Goal: Information Seeking & Learning: Learn about a topic

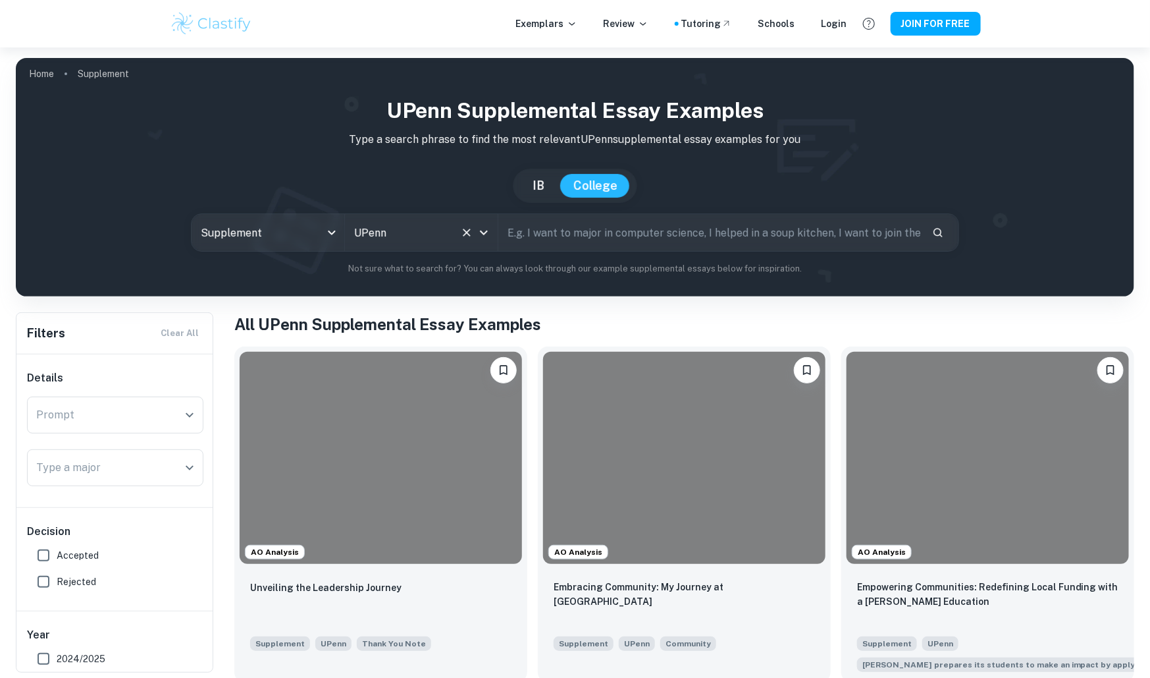
click at [379, 236] on input "UPenn" at bounding box center [403, 232] width 104 height 25
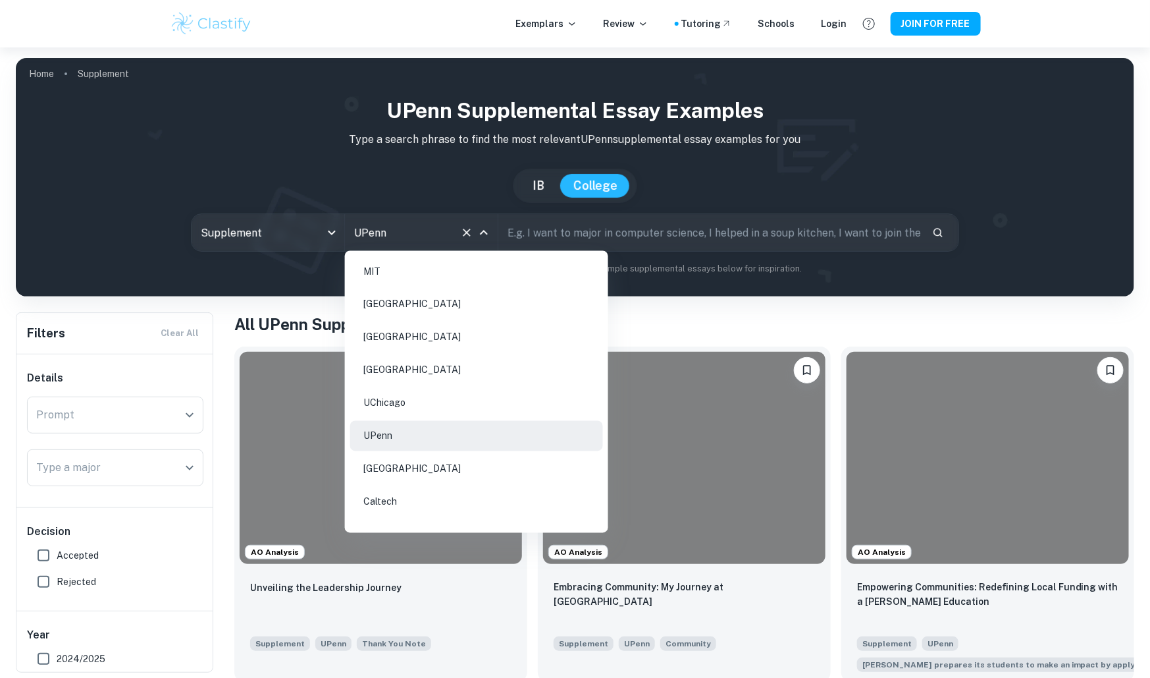
type input "u"
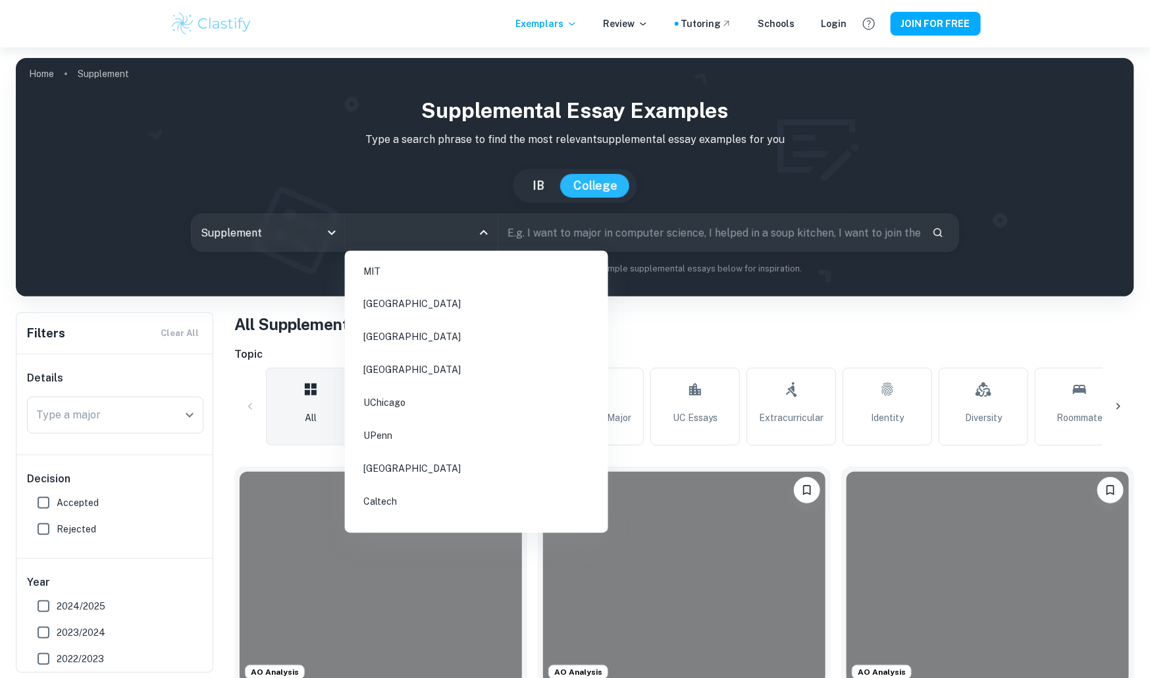
click at [419, 238] on input "All Colleges" at bounding box center [411, 232] width 121 height 25
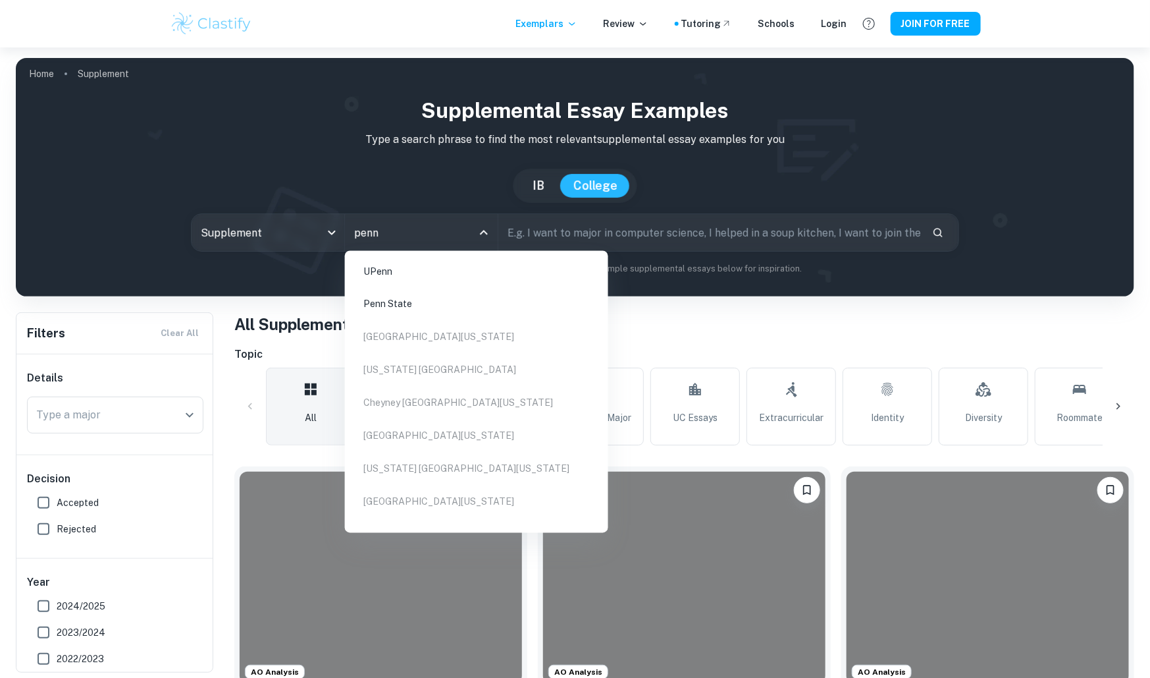
click at [436, 304] on li "Penn State" at bounding box center [476, 304] width 253 height 30
type input "penn"
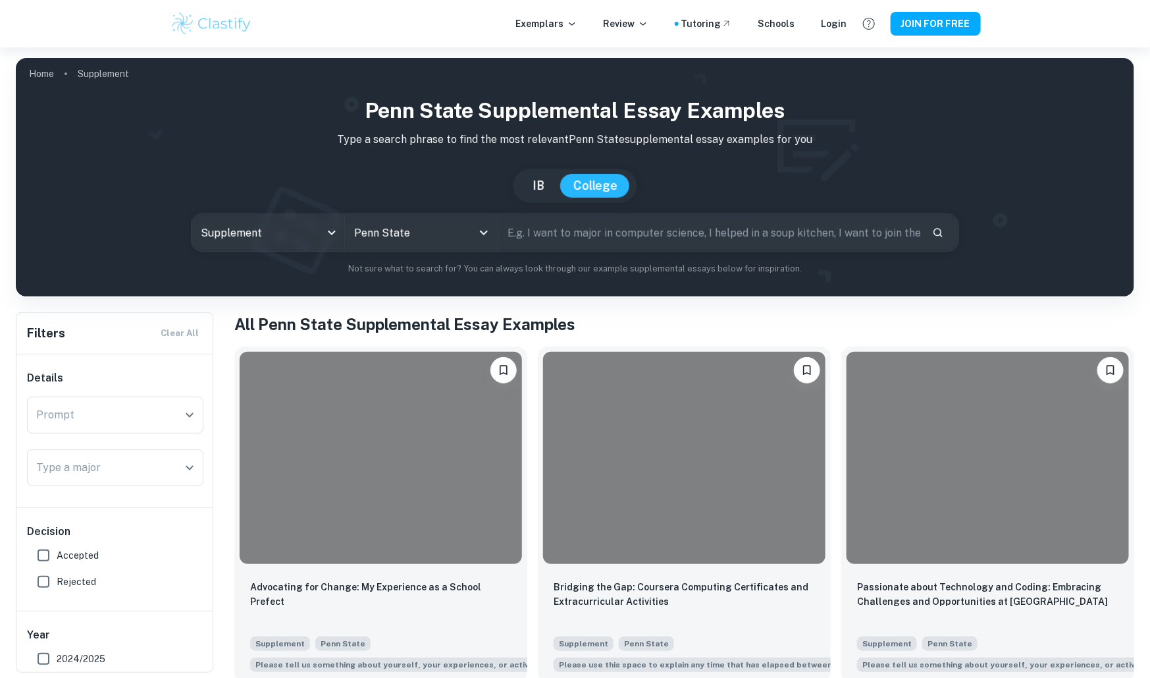
click at [88, 464] on input "Type a major" at bounding box center [105, 467] width 145 height 25
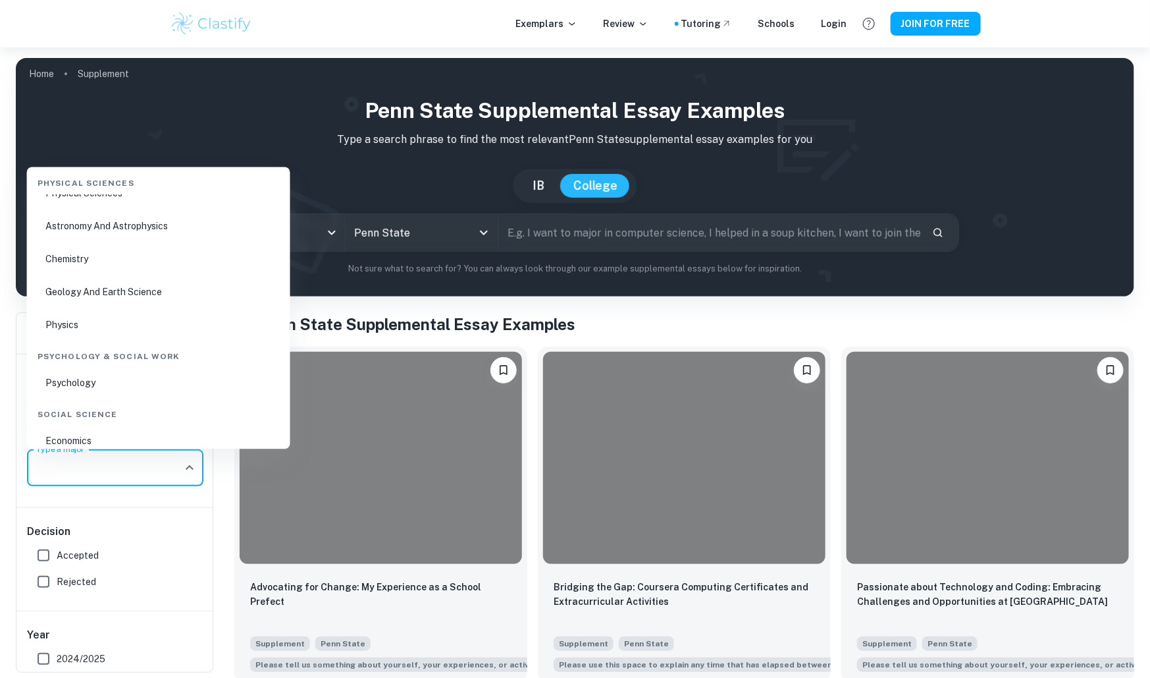
scroll to position [1620, 0]
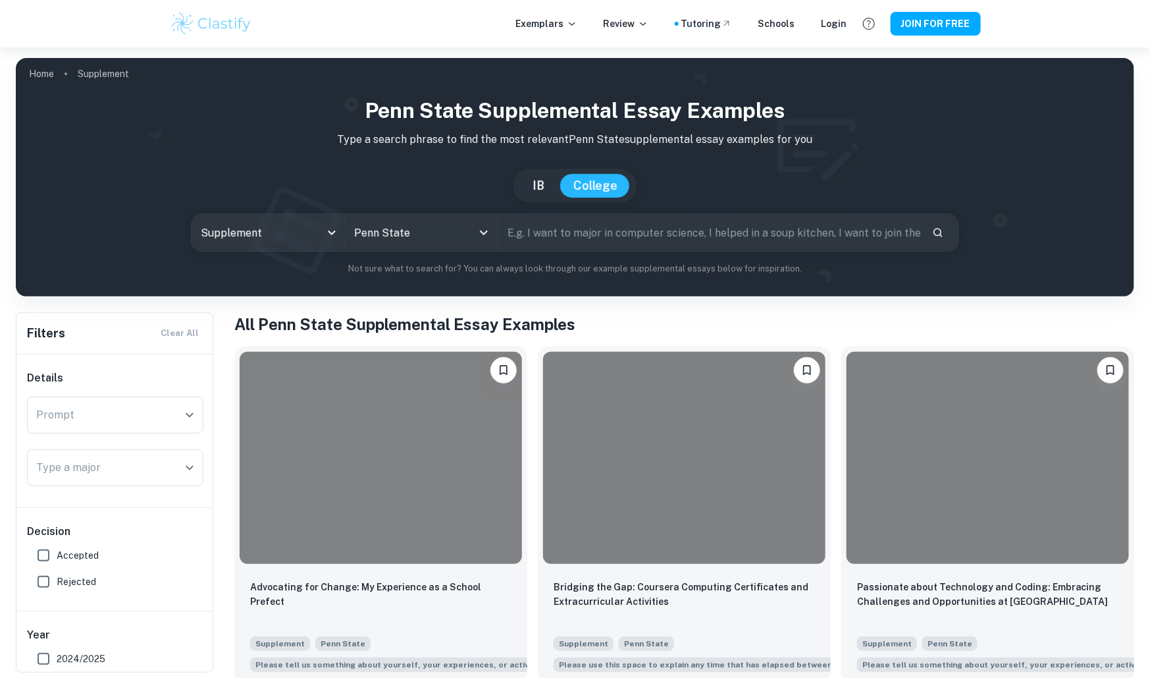
click at [169, 524] on h6 "Decision" at bounding box center [115, 532] width 176 height 16
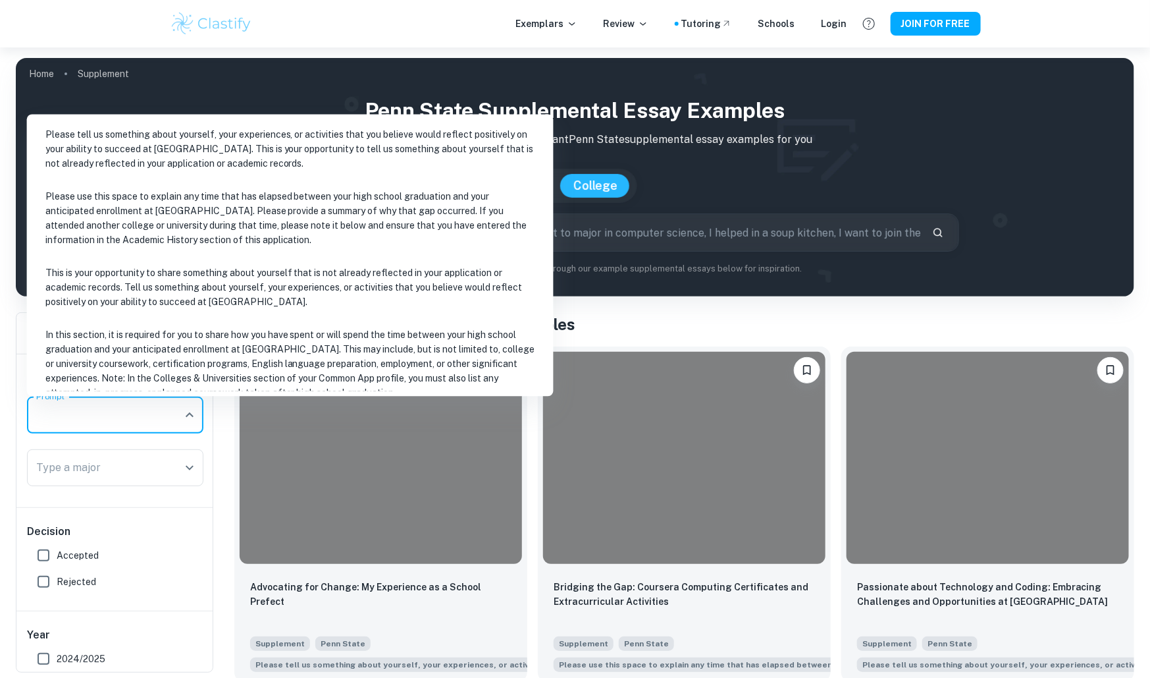
click at [134, 404] on input "Prompt" at bounding box center [105, 414] width 145 height 25
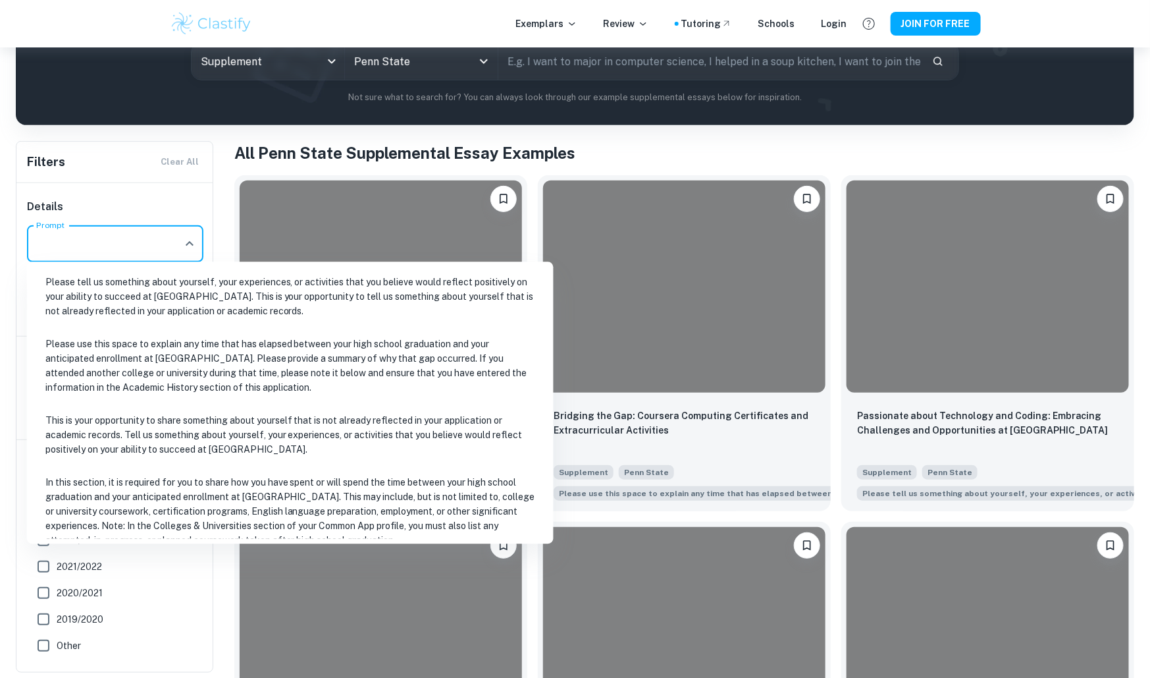
scroll to position [17, 0]
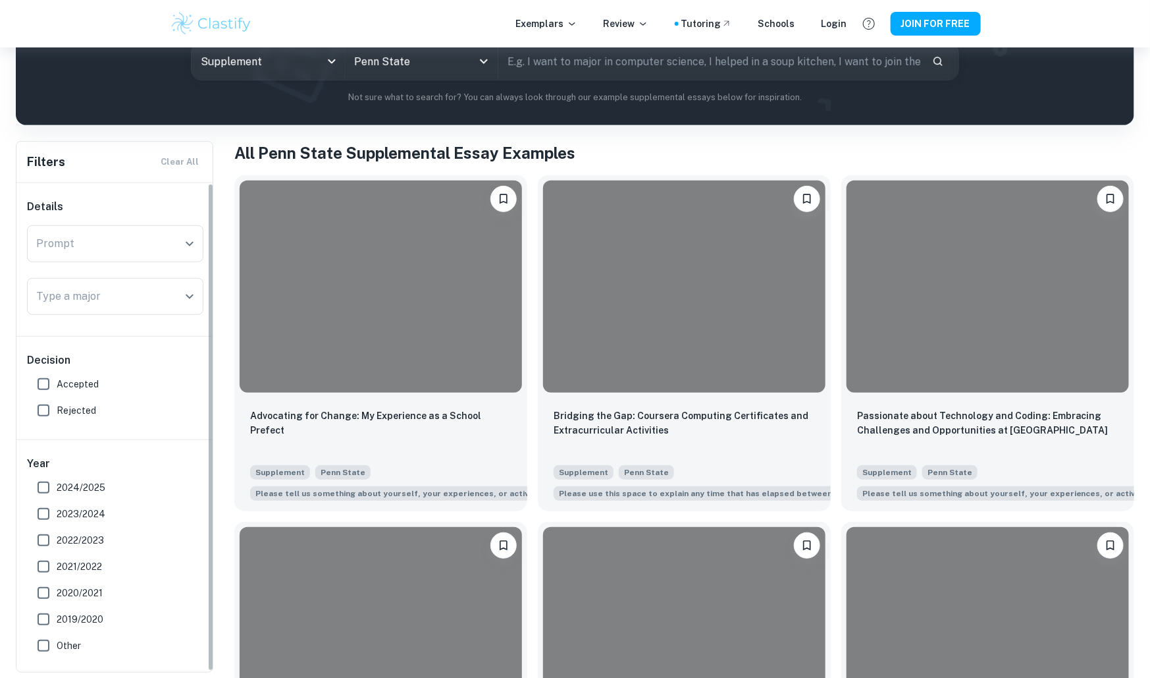
click at [200, 180] on div "Filters Clear All" at bounding box center [114, 162] width 196 height 41
click at [395, 73] on div "Penn State All Colleges" at bounding box center [421, 61] width 153 height 37
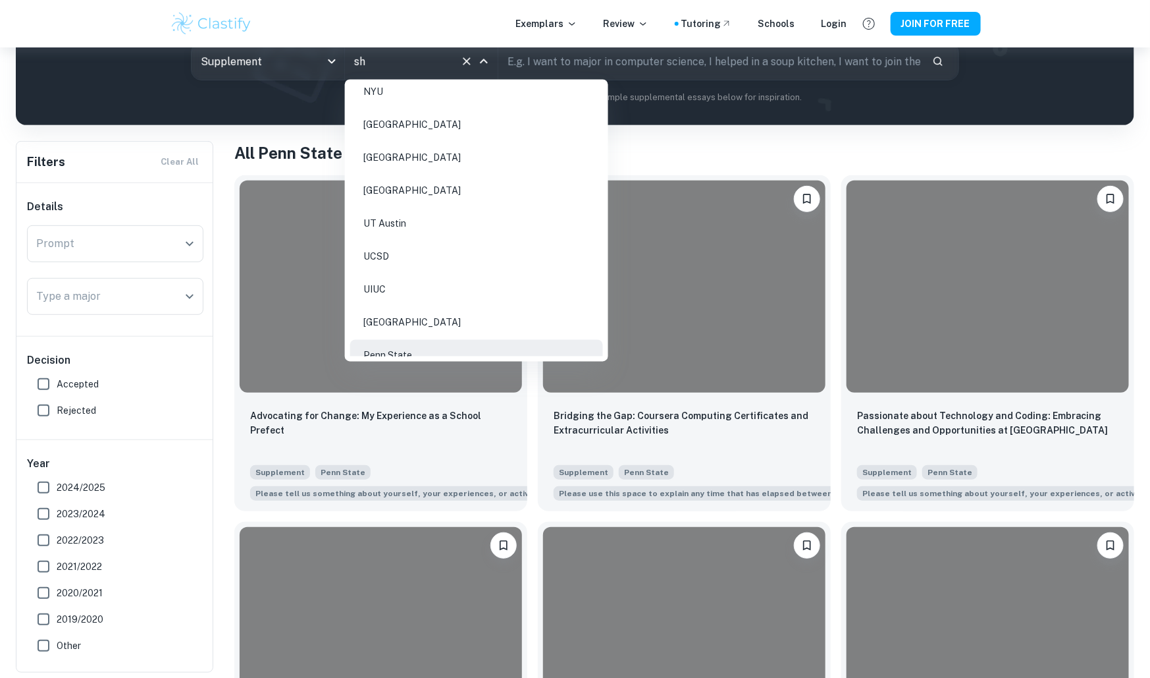
scroll to position [0, 0]
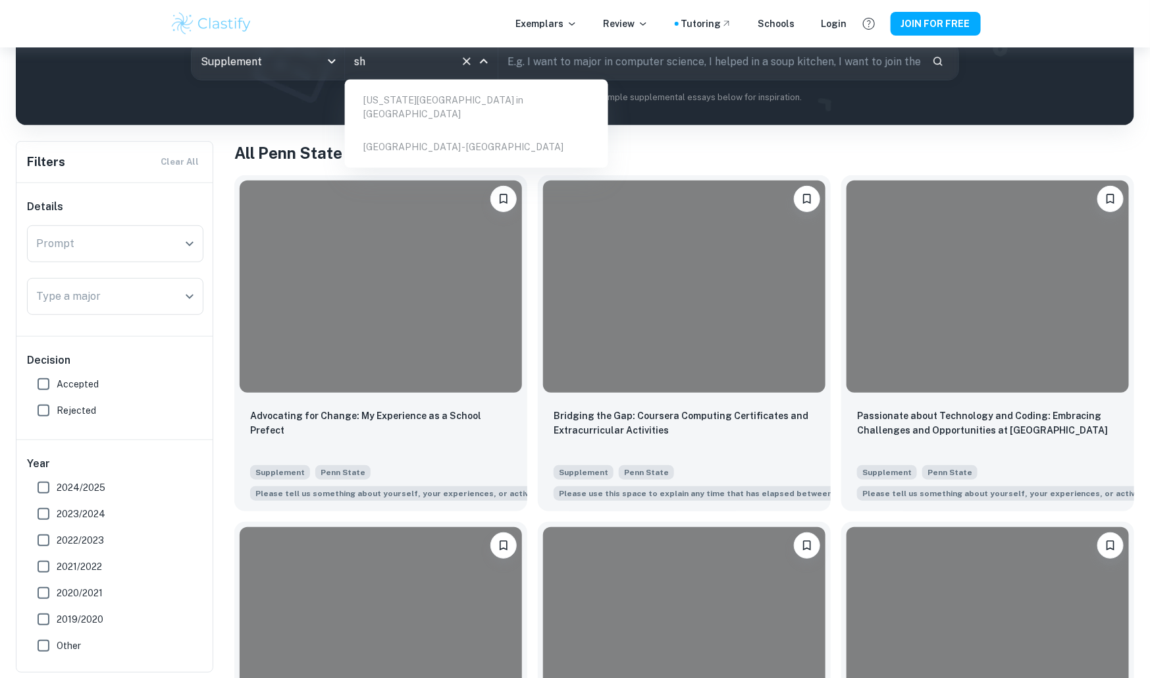
type input "s"
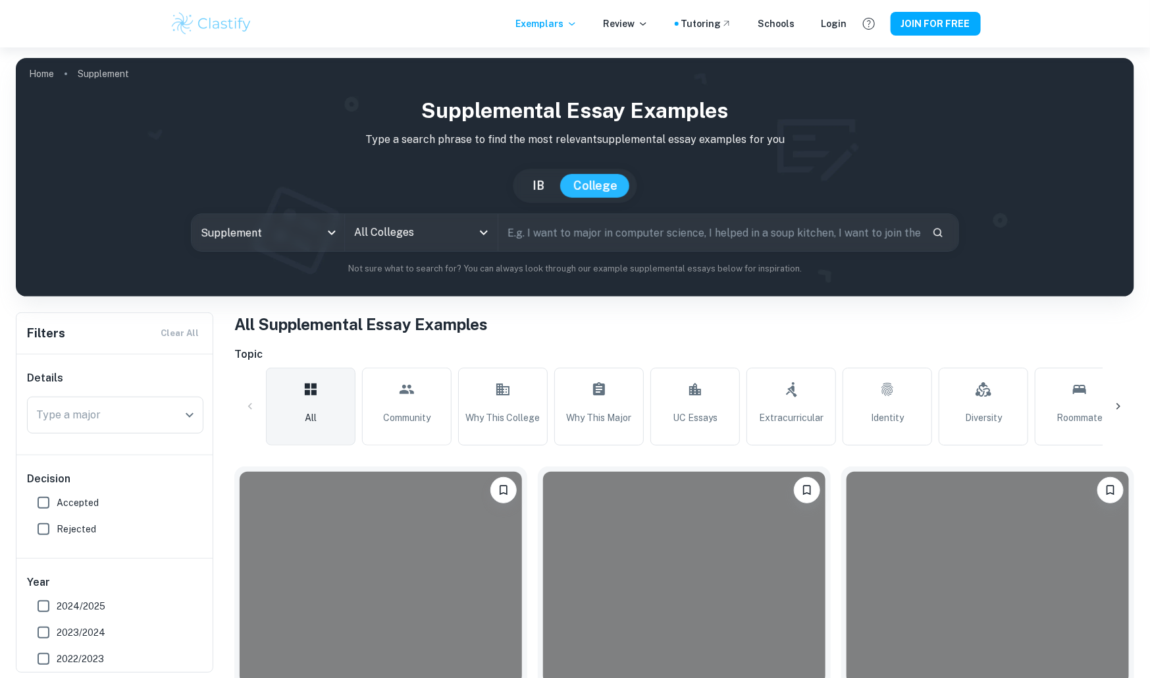
click at [426, 242] on input "All Colleges" at bounding box center [411, 232] width 121 height 25
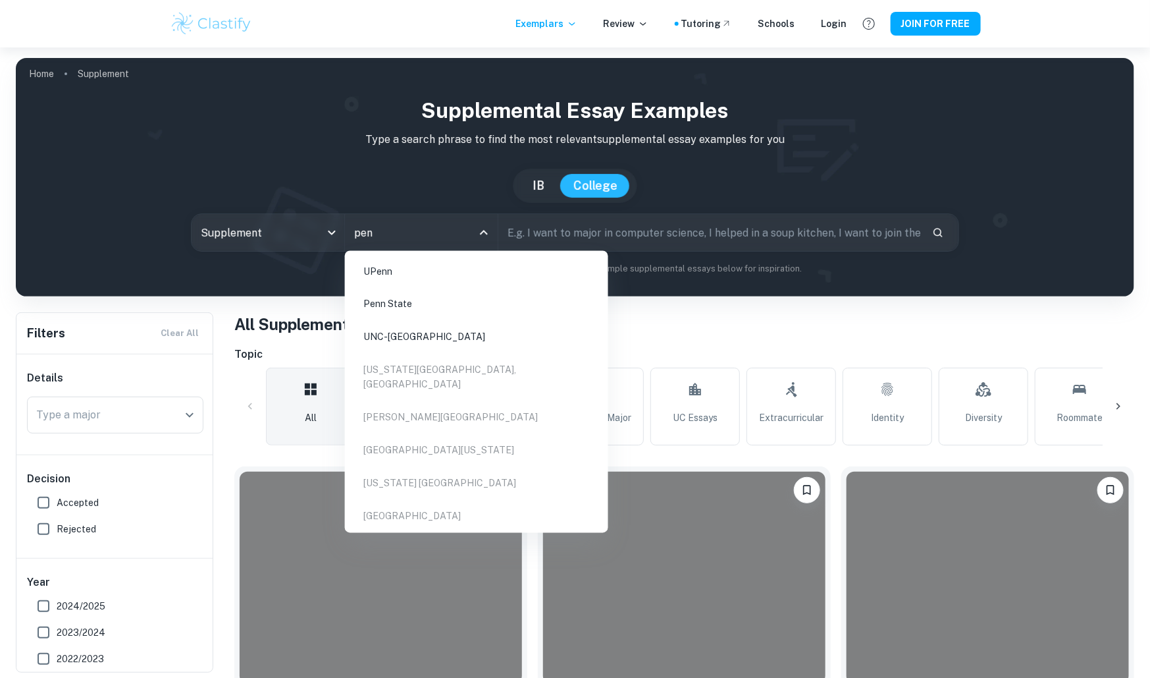
type input "penn"
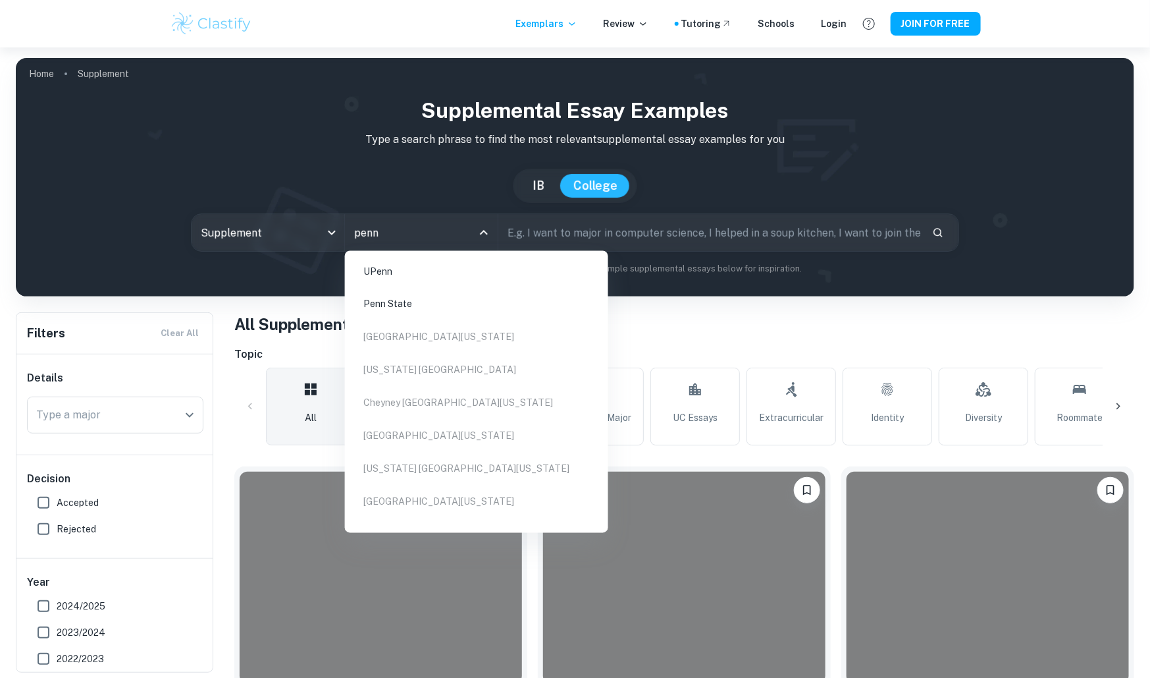
click at [419, 300] on li "Penn State" at bounding box center [476, 304] width 253 height 30
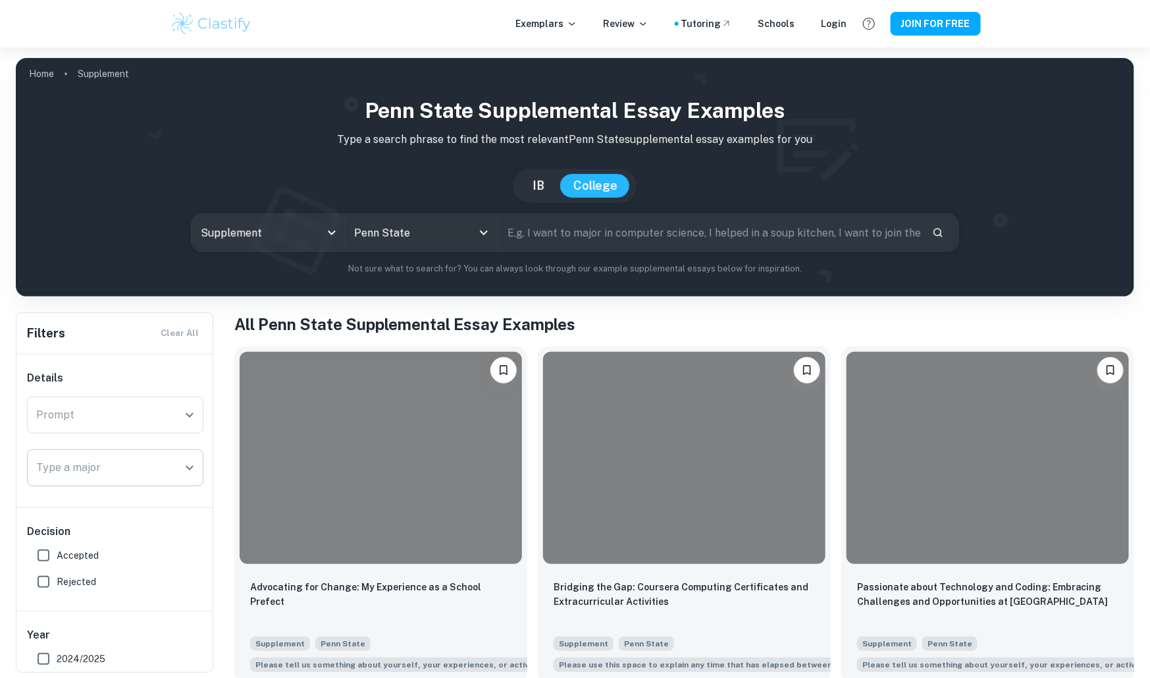
click at [147, 463] on input "Type a major" at bounding box center [105, 467] width 145 height 25
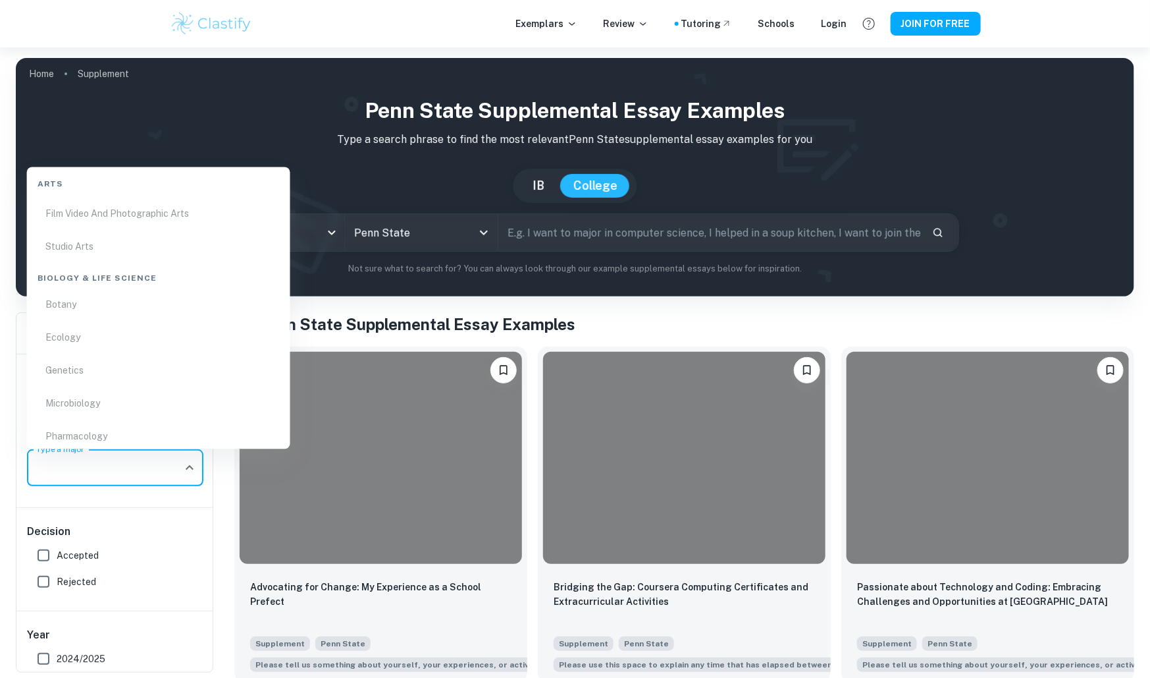
click at [152, 404] on ul "Botany Ecology Genetics Microbiology Pharmacology Physiology Zoology Miscellane…" at bounding box center [158, 419] width 253 height 261
click at [100, 392] on ul "Botany Ecology Genetics Microbiology Pharmacology Physiology Zoology Miscellane…" at bounding box center [158, 375] width 253 height 261
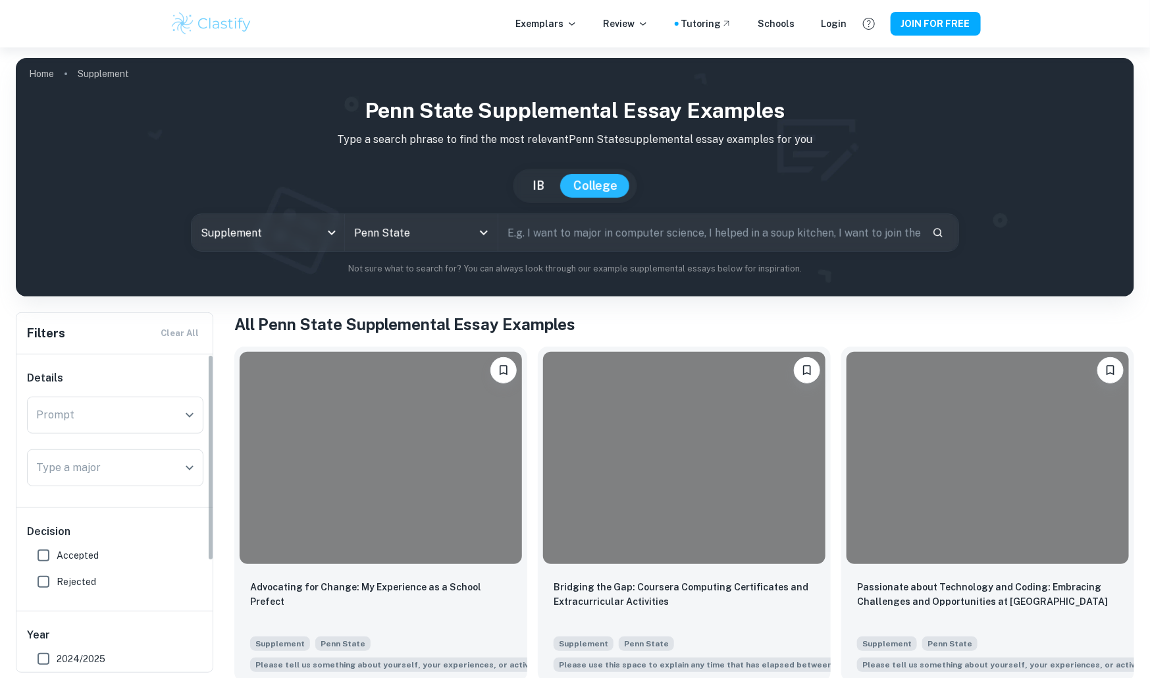
click at [113, 508] on div "Decision Accepted Rejected" at bounding box center [115, 559] width 198 height 103
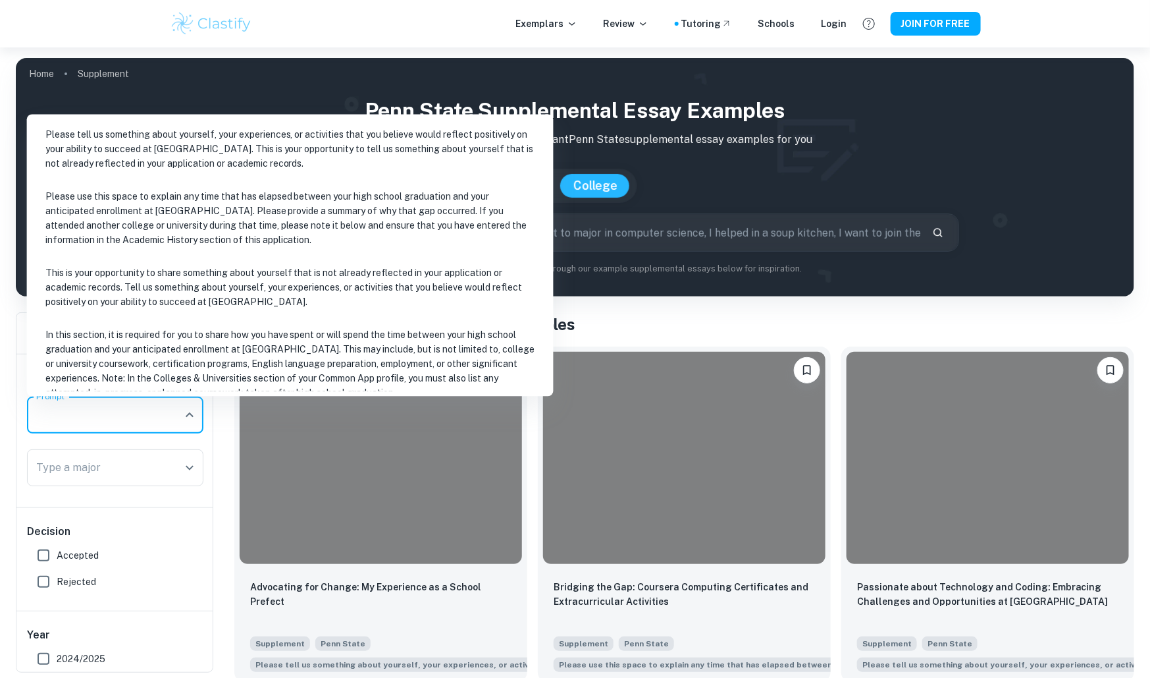
click at [114, 426] on input "Prompt" at bounding box center [105, 414] width 145 height 25
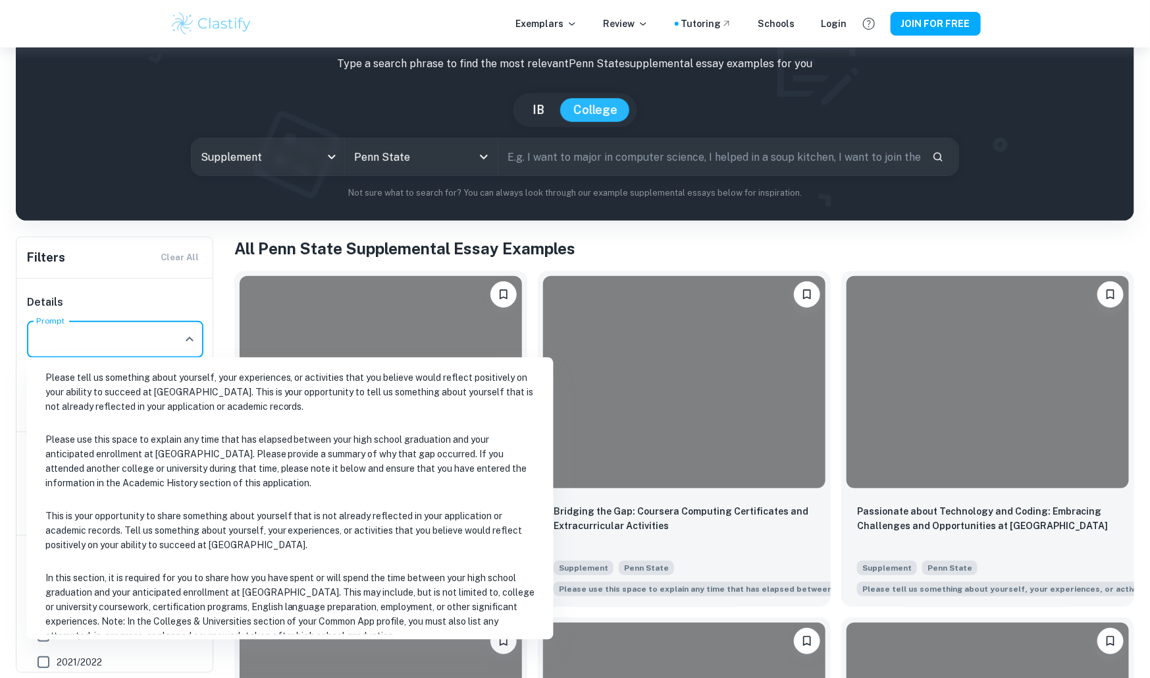
scroll to position [17, 0]
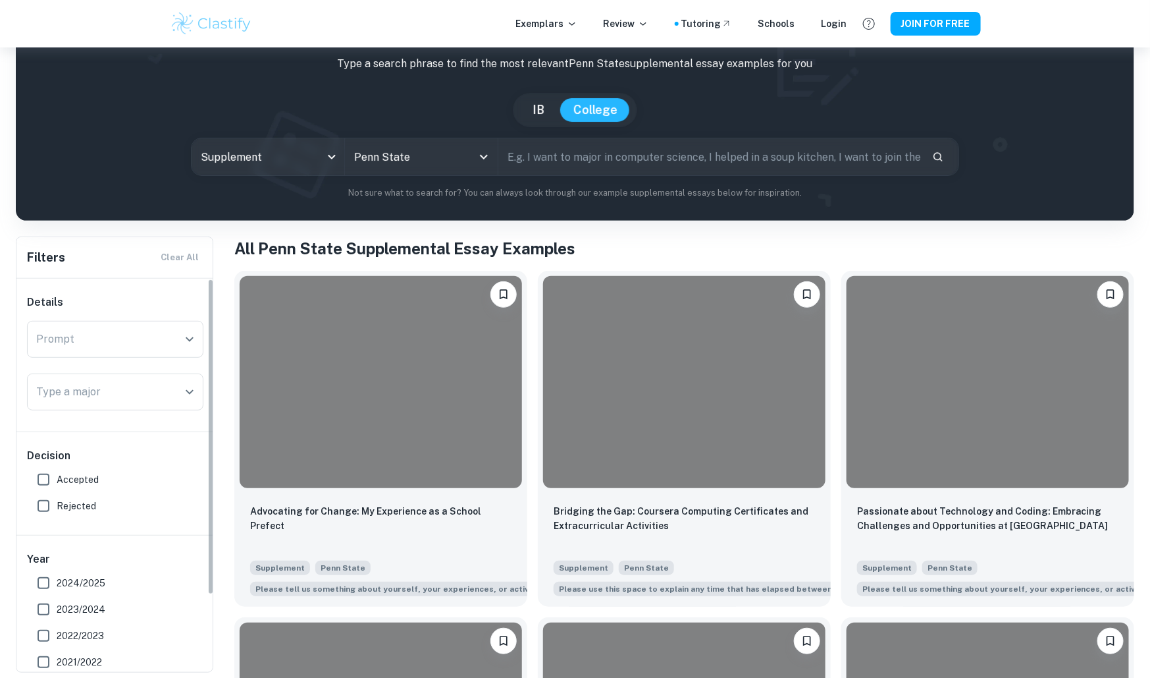
click at [165, 286] on div "Details Prompt Prompt Type a major Type a major" at bounding box center [115, 355] width 198 height 153
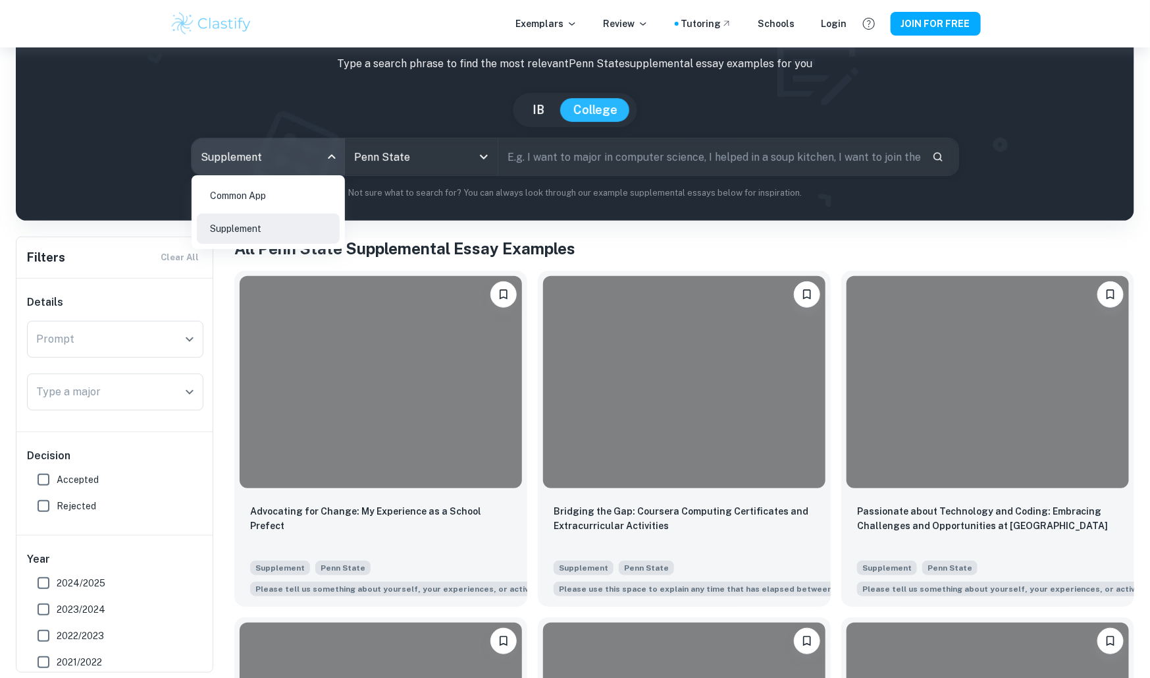
click at [316, 157] on body "We value your privacy We use cookies to enhance your browsing experience, serve…" at bounding box center [575, 311] width 1150 height 678
click at [314, 159] on div at bounding box center [575, 339] width 1150 height 678
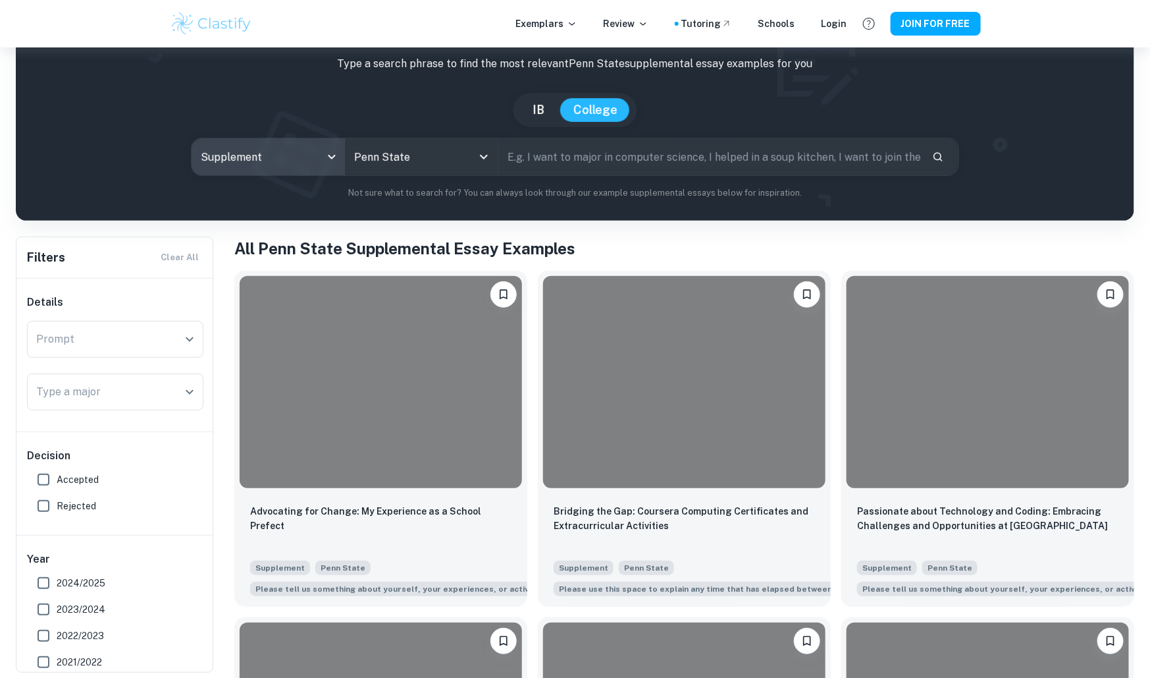
click at [314, 159] on body "We value your privacy We use cookies to enhance your browsing experience, serve…" at bounding box center [575, 311] width 1150 height 678
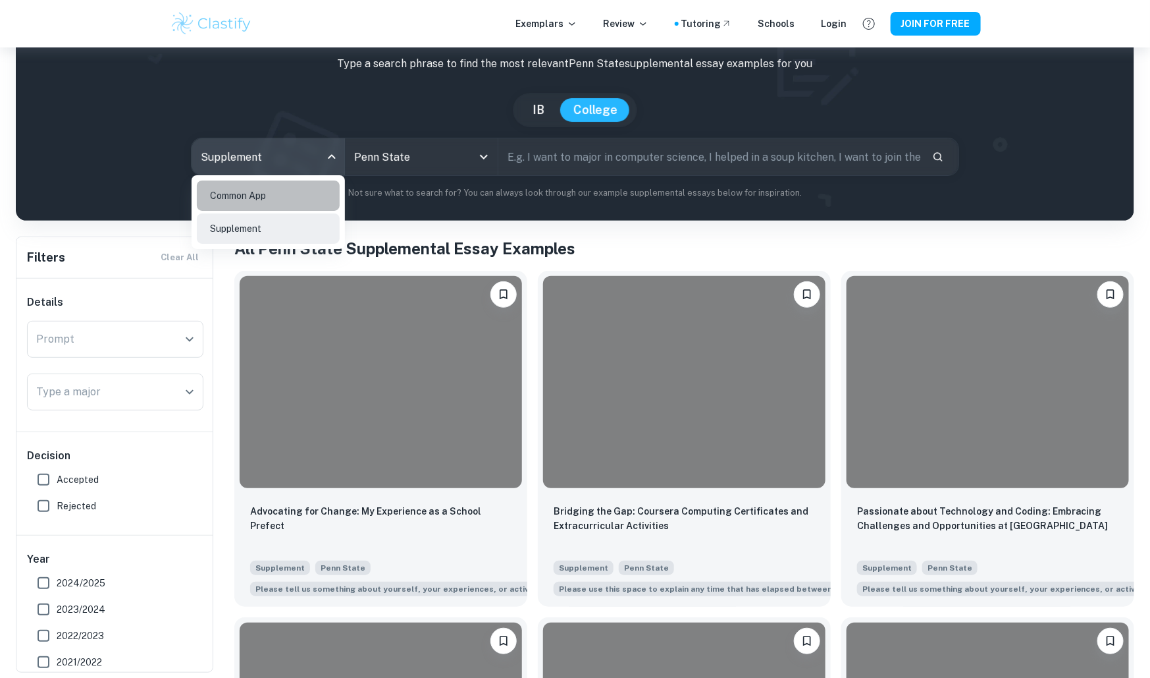
click at [304, 184] on li "Common App" at bounding box center [268, 195] width 143 height 30
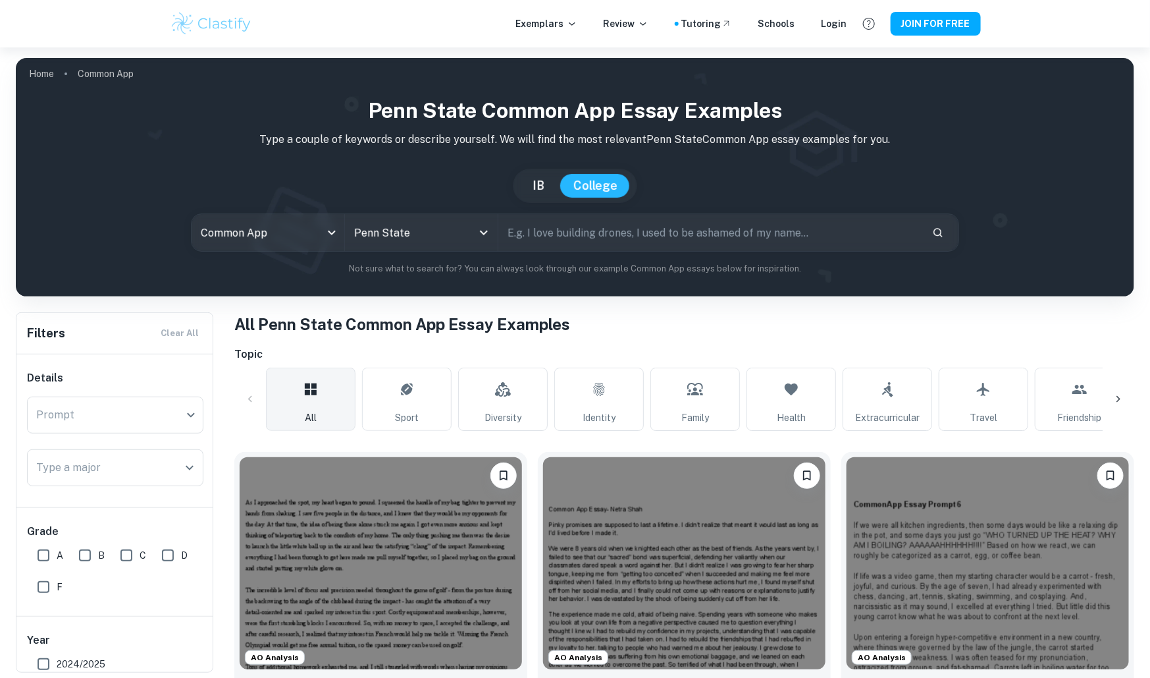
click at [299, 213] on div "Common App common app All Colleges Penn State All Colleges ​" at bounding box center [575, 232] width 768 height 38
click at [299, 237] on body "We value your privacy We use cookies to enhance your browsing experience, serve…" at bounding box center [575, 386] width 1150 height 678
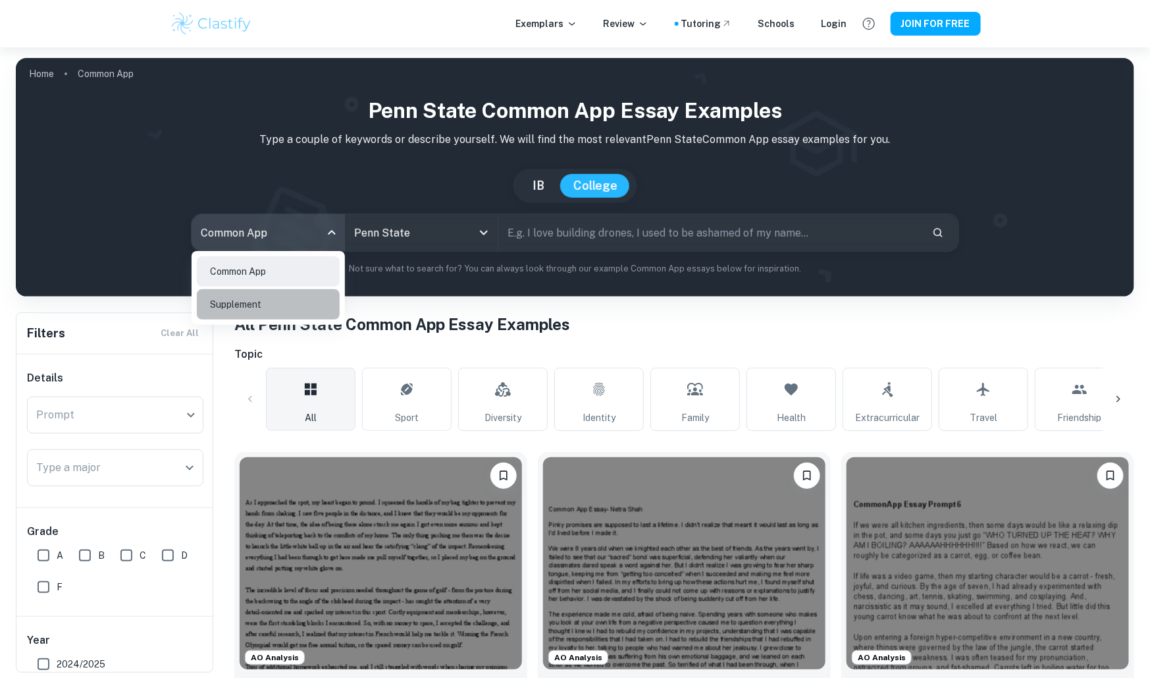
click at [285, 293] on li "Supplement" at bounding box center [268, 304] width 143 height 30
type input "supplement"
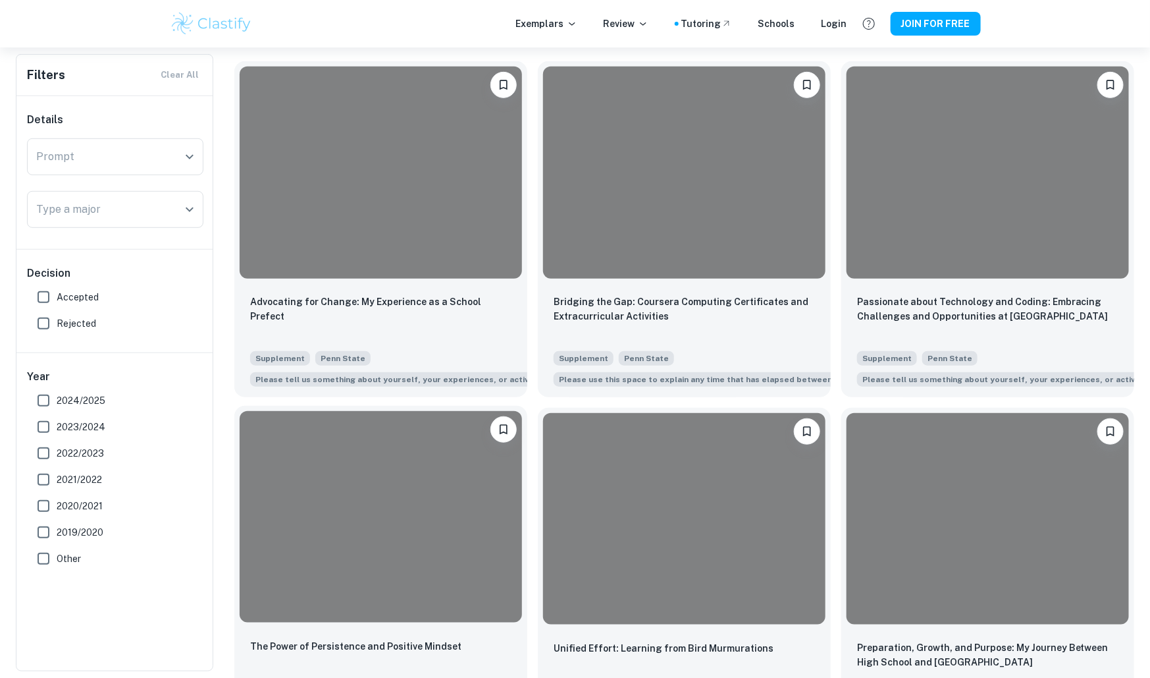
scroll to position [273, 0]
